Goal: Information Seeking & Learning: Check status

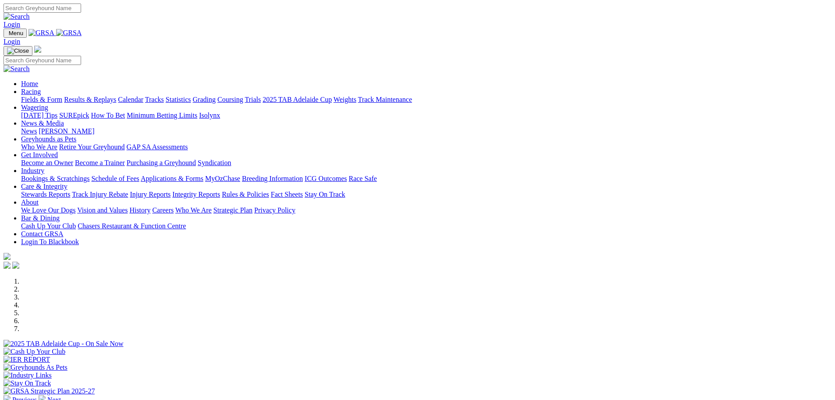
click at [116, 96] on link "Results & Replays" at bounding box center [90, 99] width 52 height 7
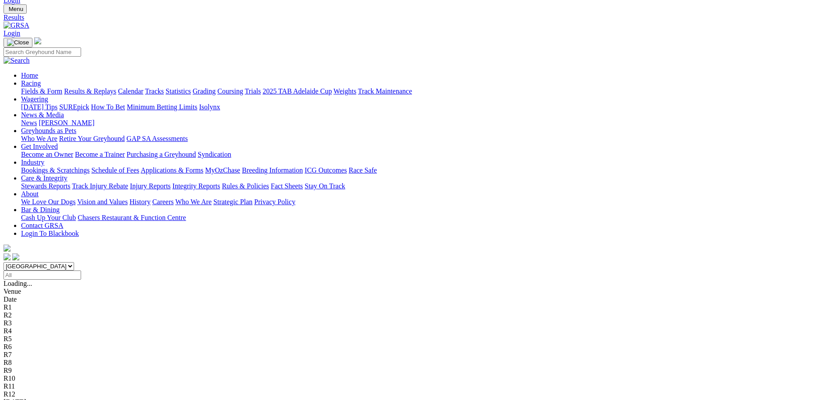
scroll to position [88, 0]
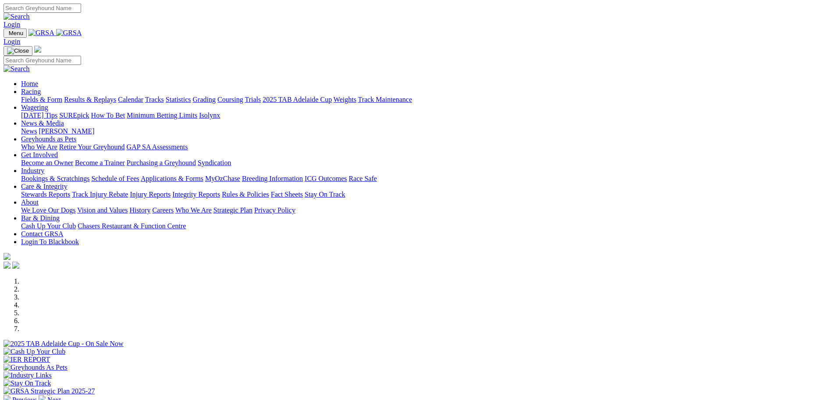
click at [41, 88] on link "Racing" at bounding box center [31, 91] width 20 height 7
click at [116, 96] on link "Results & Replays" at bounding box center [90, 99] width 52 height 7
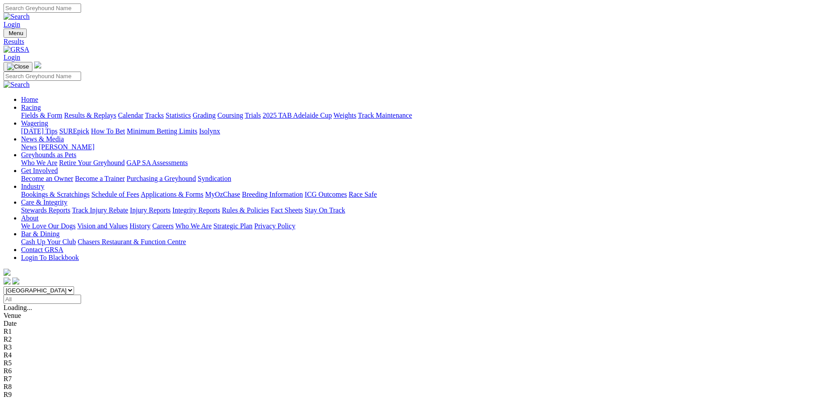
scroll to position [44, 0]
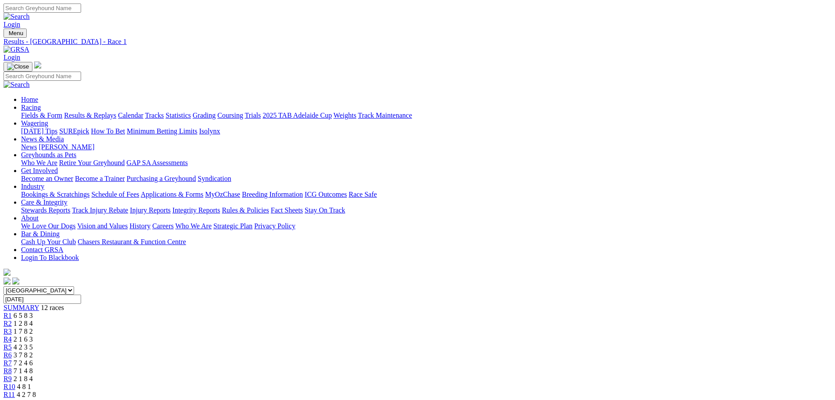
click at [12, 359] on link "R7" at bounding box center [8, 362] width 8 height 7
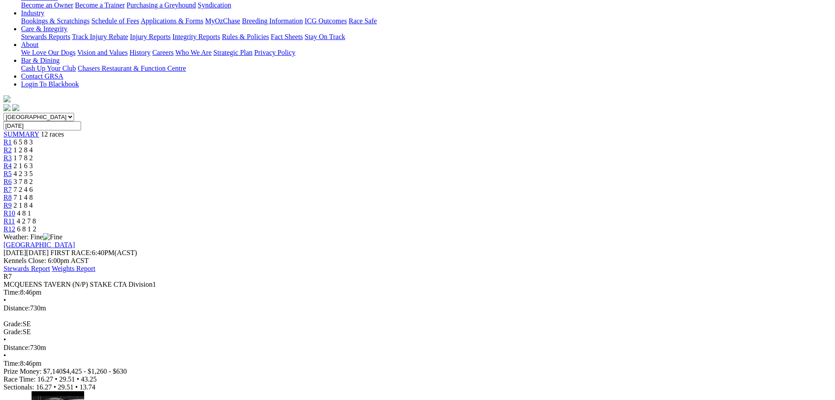
scroll to position [175, 0]
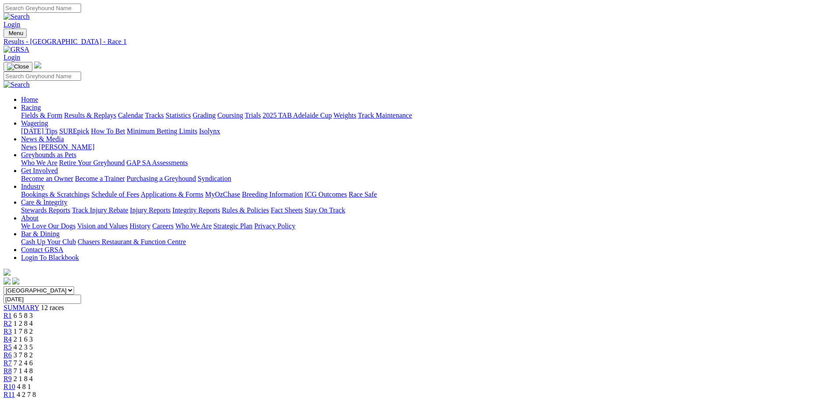
click at [12, 319] on link "R2" at bounding box center [8, 322] width 8 height 7
click at [12, 327] on span "R3" at bounding box center [8, 330] width 8 height 7
click at [348, 335] on div "R4 2 1 6 3" at bounding box center [418, 339] width 828 height 8
click at [12, 343] on span "R5" at bounding box center [8, 346] width 8 height 7
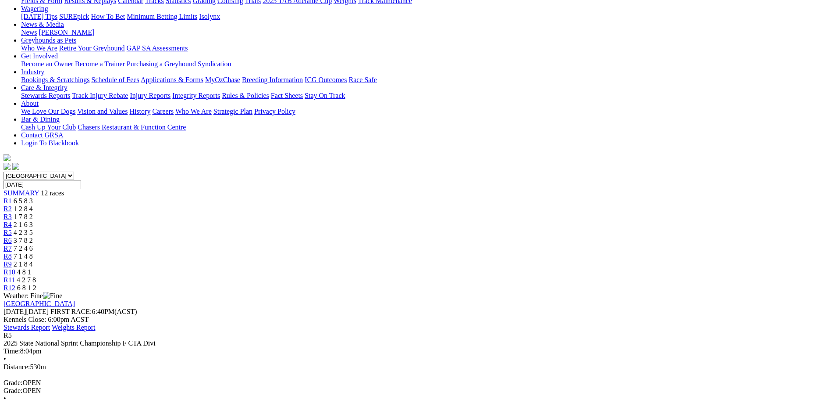
scroll to position [132, 0]
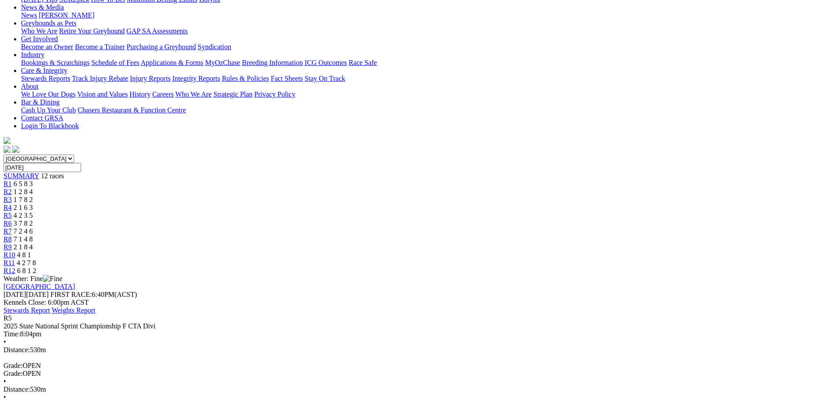
click at [33, 219] on span "3 7 8 2" at bounding box center [23, 222] width 19 height 7
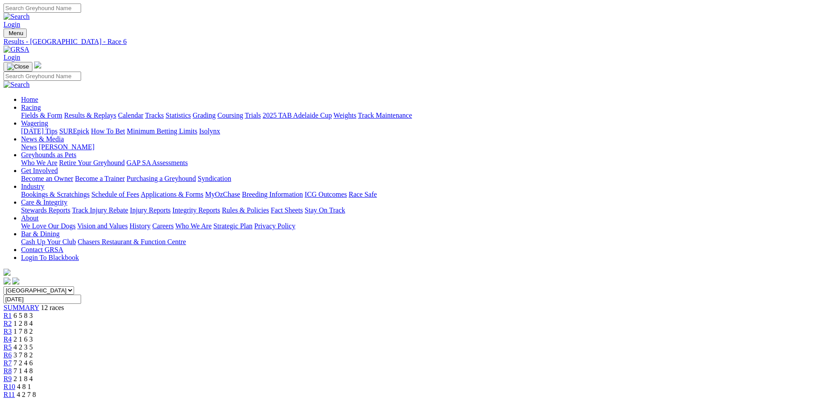
click at [475, 359] on div "R7 7 2 4 6" at bounding box center [418, 363] width 828 height 8
click at [12, 367] on span "R8" at bounding box center [8, 370] width 8 height 7
click at [12, 375] on span "R9" at bounding box center [8, 378] width 8 height 7
click at [593, 382] on div "R10 4 8 1" at bounding box center [418, 386] width 828 height 8
click at [15, 390] on span "R11" at bounding box center [9, 393] width 11 height 7
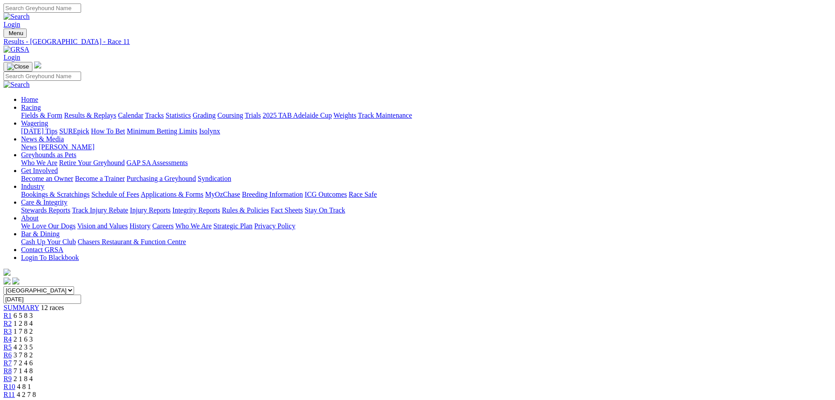
click at [670, 398] on div "R12 6 8 1 2" at bounding box center [418, 402] width 828 height 8
